Goal: Information Seeking & Learning: Check status

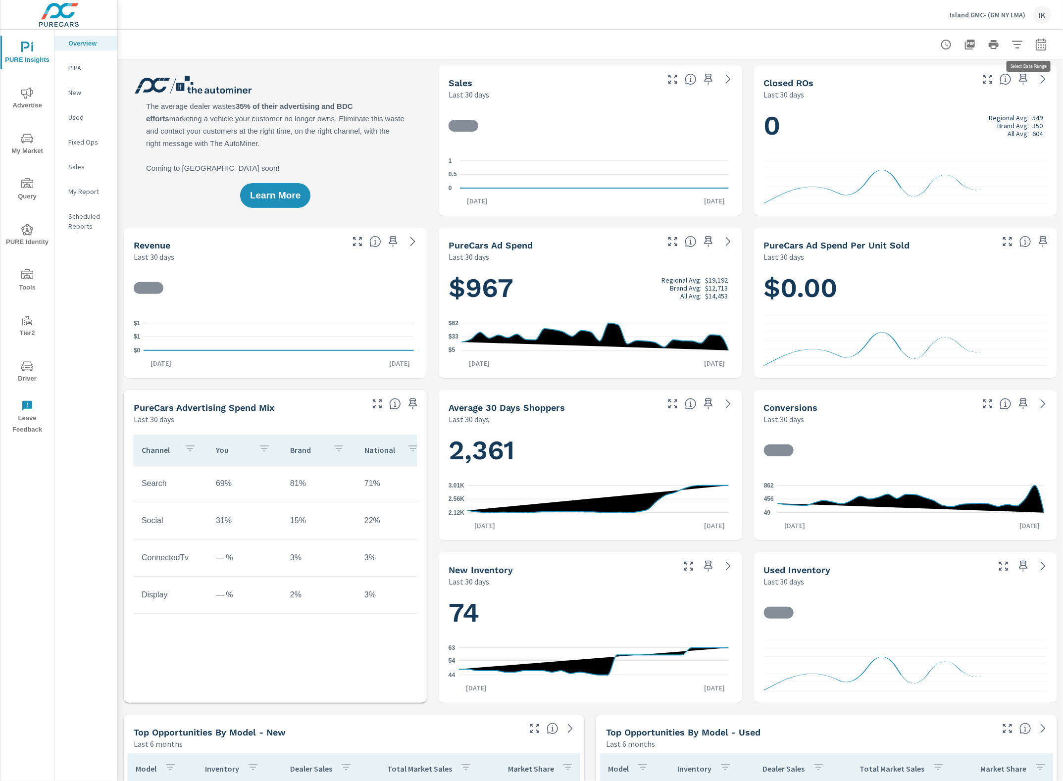
click at [1035, 47] on icon "button" at bounding box center [1041, 45] width 12 height 12
select select "Last 30 days"
click at [948, 111] on p "+ Add comparison" at bounding box center [962, 111] width 127 height 12
select select "Previous period"
click at [937, 163] on span "Apply" at bounding box center [931, 167] width 41 height 9
